Goal: Task Accomplishment & Management: Complete application form

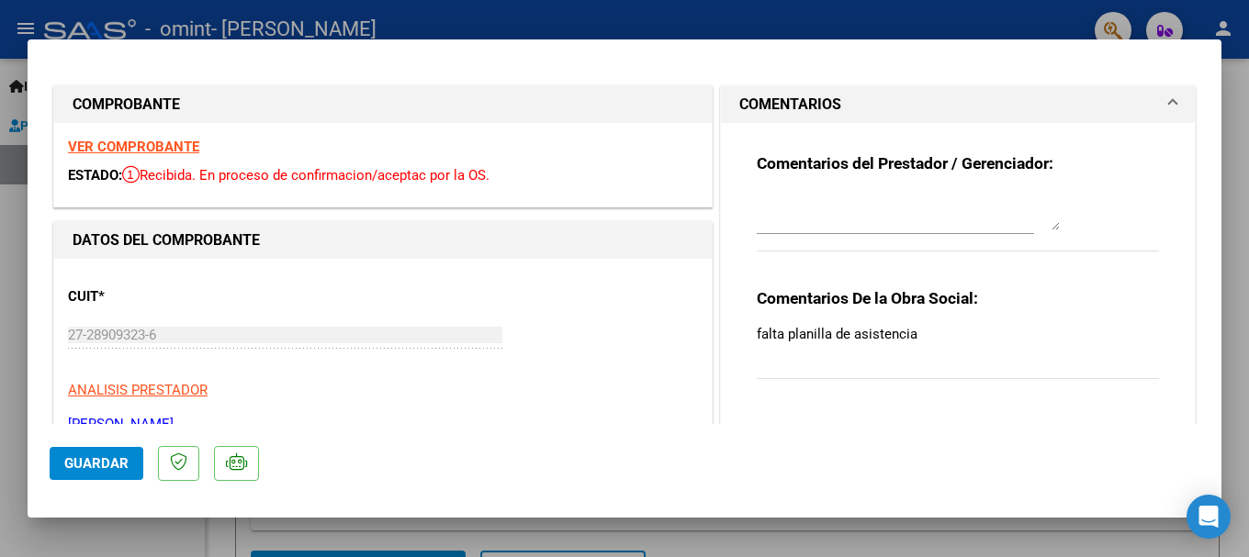
scroll to position [918, 0]
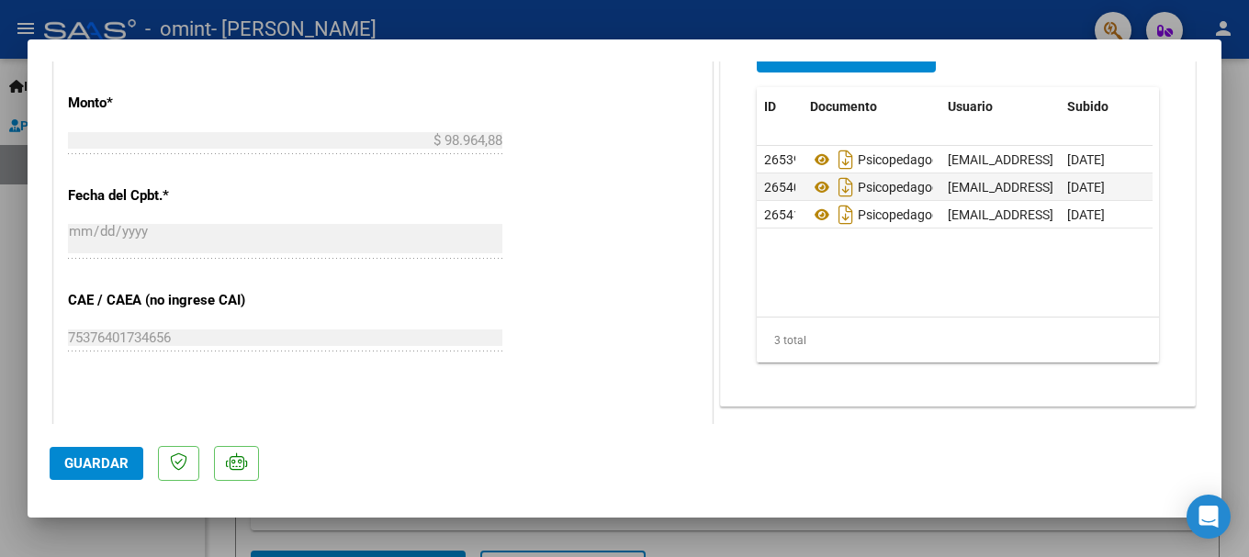
click at [1241, 147] on div at bounding box center [624, 278] width 1249 height 557
type input "$ 0,00"
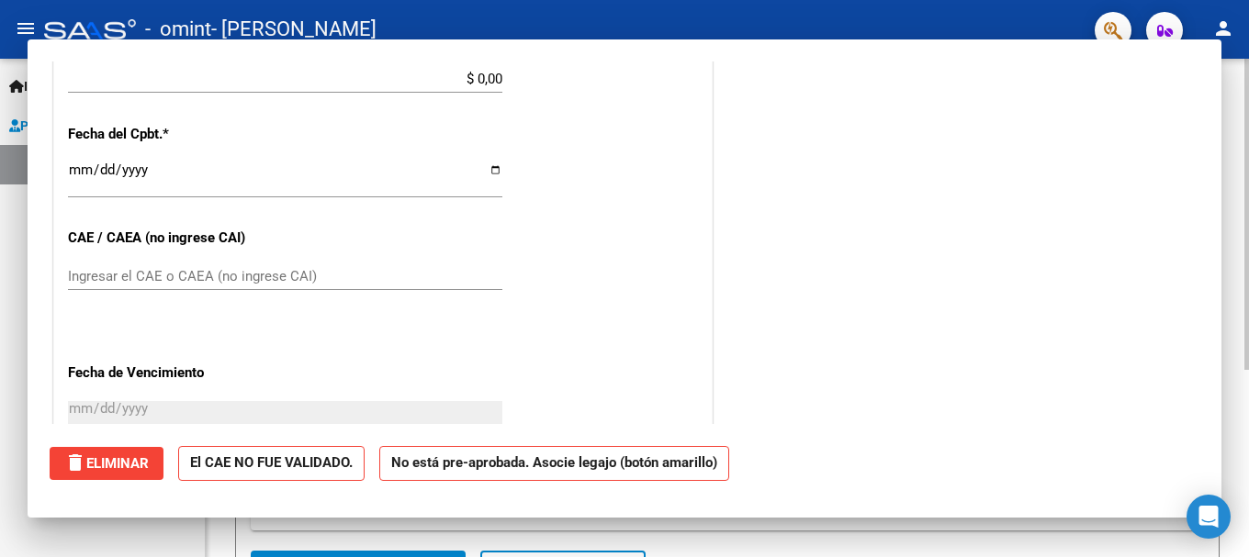
scroll to position [0, 0]
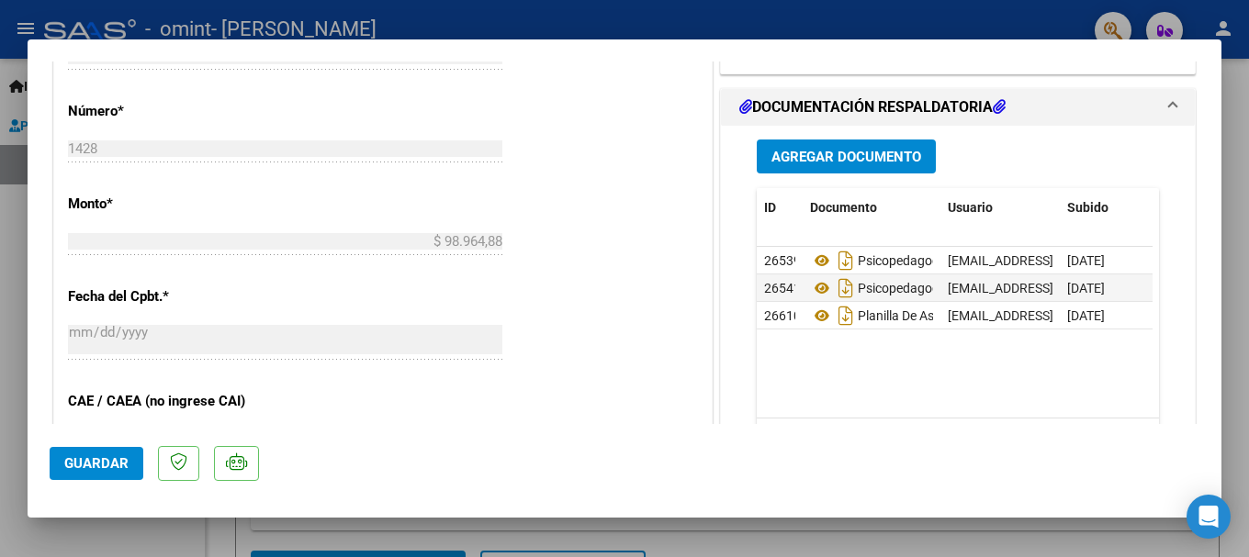
scroll to position [738, 0]
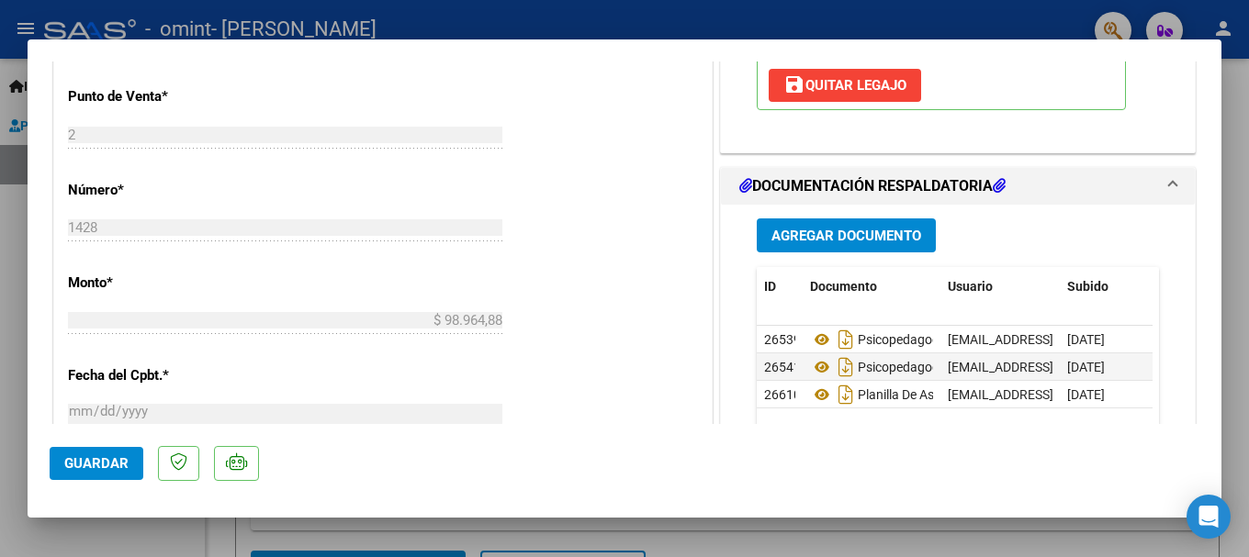
click at [1241, 278] on div at bounding box center [624, 278] width 1249 height 557
type input "$ 0,00"
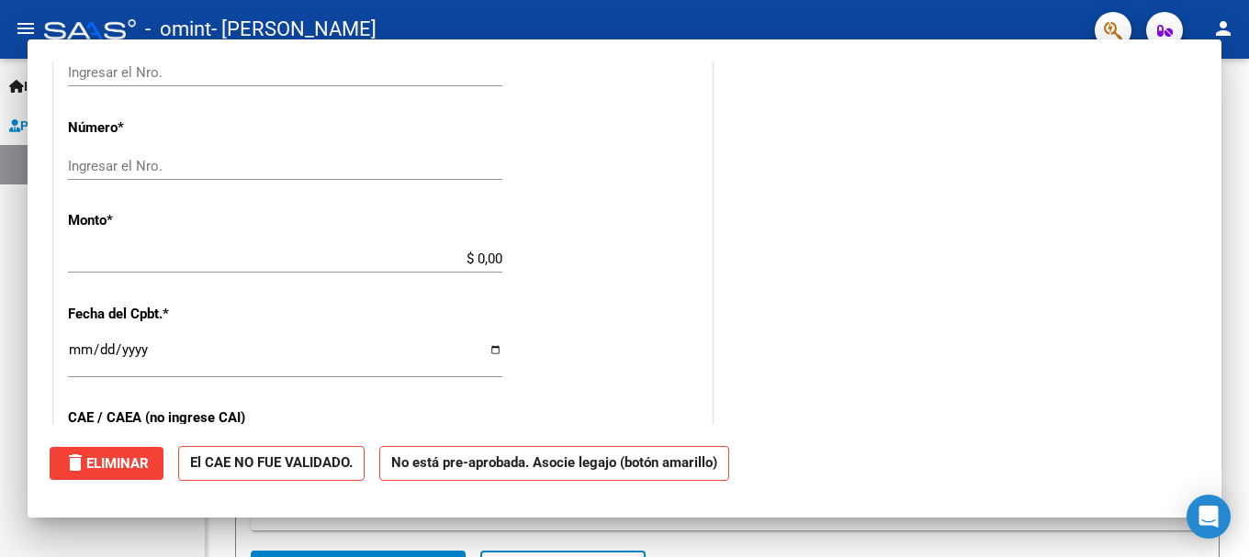
scroll to position [0, 0]
